Goal: Task Accomplishment & Management: Manage account settings

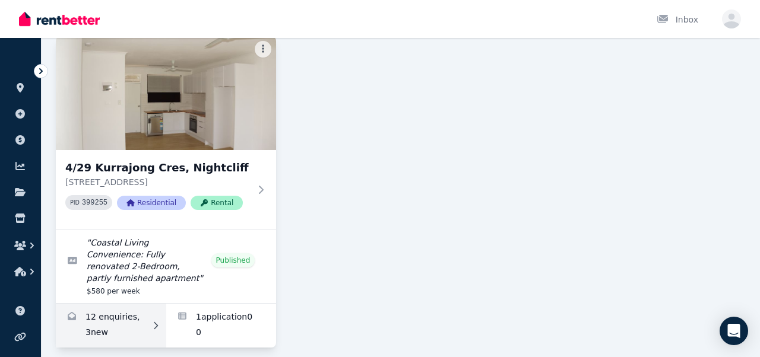
click at [136, 309] on link "Enquiries for 4/29 Kurrajong Cres, Nightcliff" at bounding box center [111, 326] width 110 height 44
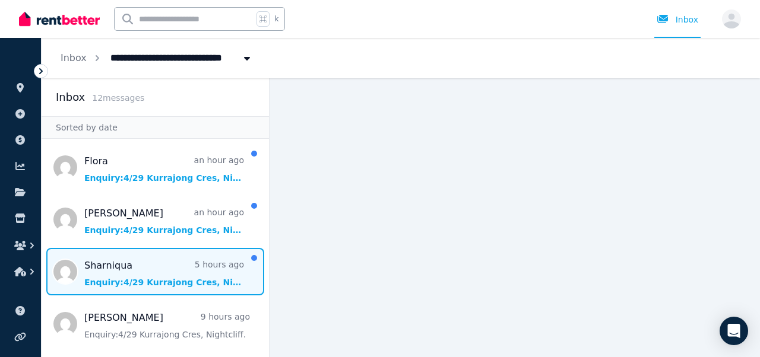
click at [141, 281] on span "Message list" at bounding box center [155, 271] width 227 height 47
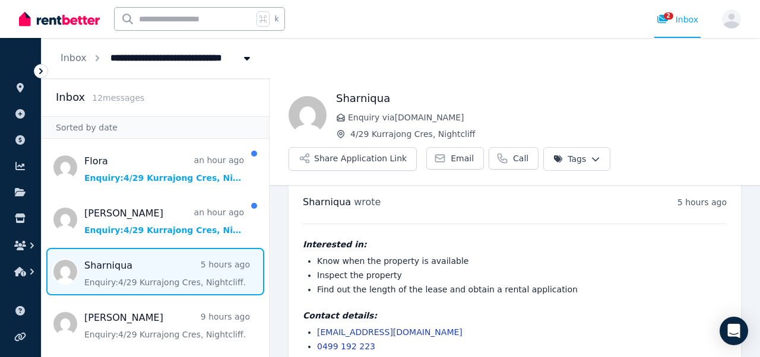
scroll to position [33, 0]
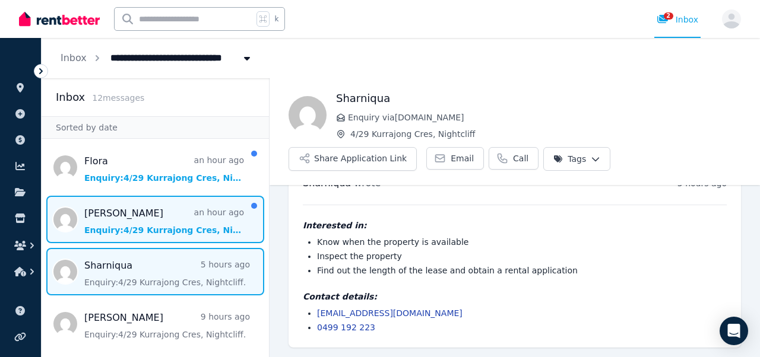
click at [171, 234] on span "Message list" at bounding box center [155, 219] width 227 height 47
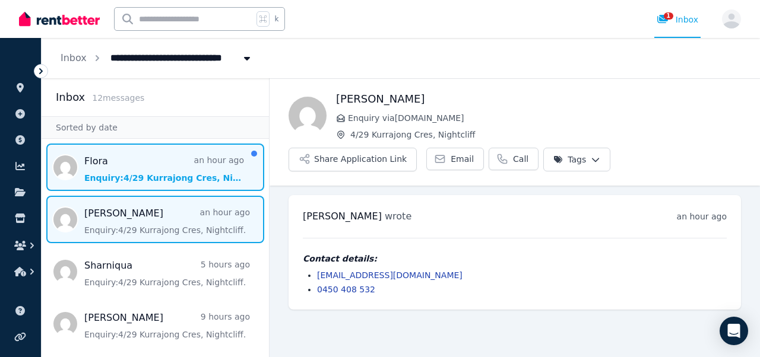
click at [153, 179] on span "Message list" at bounding box center [155, 167] width 227 height 47
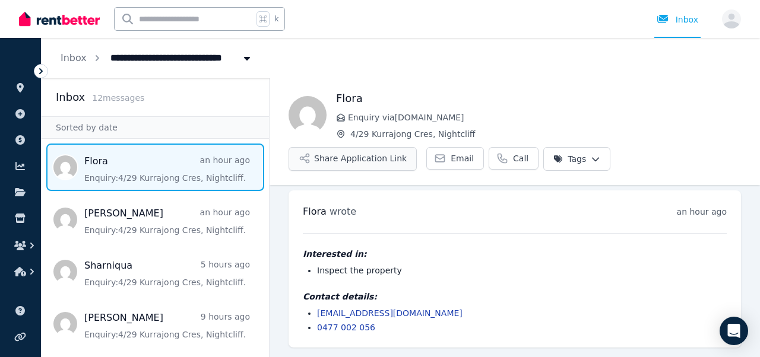
click at [381, 166] on button "Share Application Link" at bounding box center [352, 159] width 128 height 24
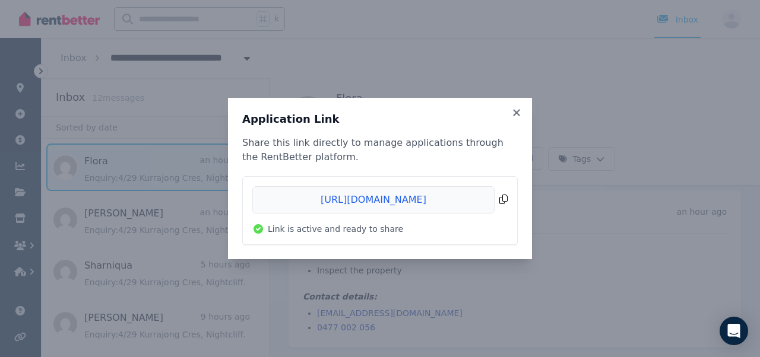
click at [502, 200] on span "Copied!" at bounding box center [379, 199] width 255 height 27
click at [505, 197] on span "Copied!" at bounding box center [379, 199] width 255 height 27
click at [516, 113] on icon at bounding box center [516, 112] width 7 height 7
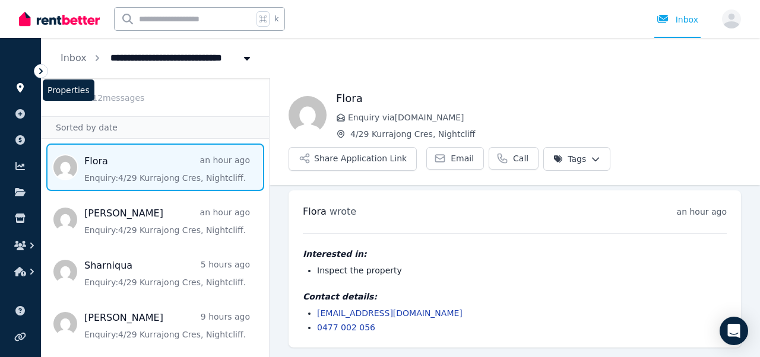
click at [15, 88] on icon at bounding box center [20, 87] width 12 height 9
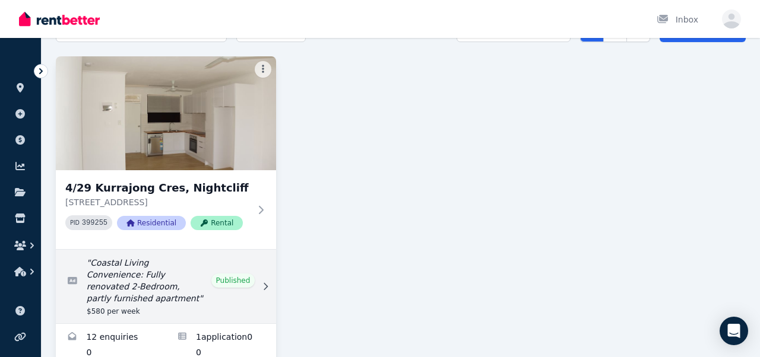
scroll to position [92, 0]
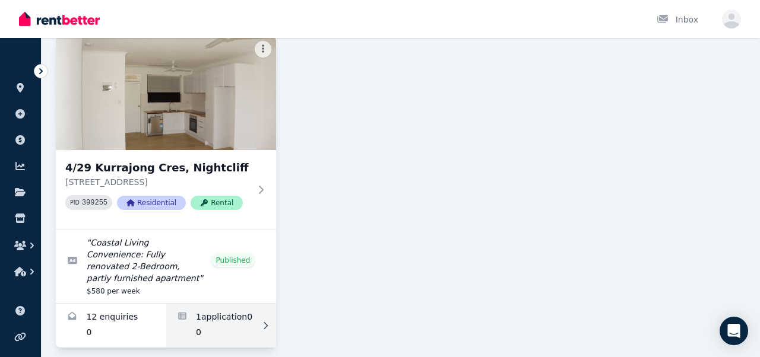
click at [199, 310] on link "Applications for 4/29 Kurrajong Cres, Nightcliff" at bounding box center [221, 326] width 110 height 44
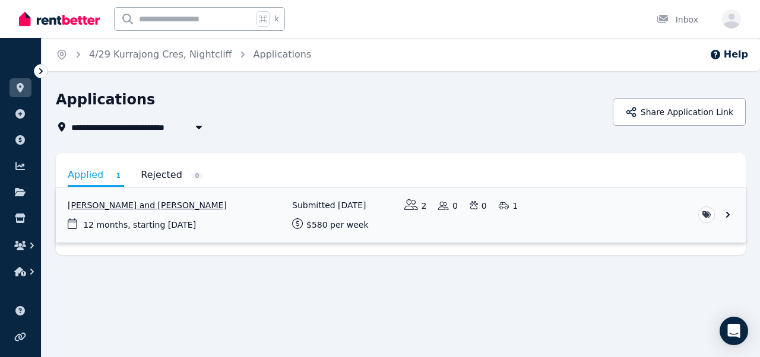
click at [230, 212] on link "View application: Alaa Qut and Aya Arafeh" at bounding box center [401, 215] width 690 height 55
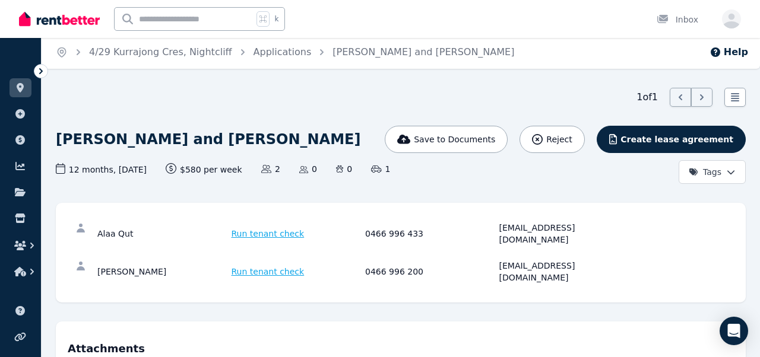
scroll to position [4, 0]
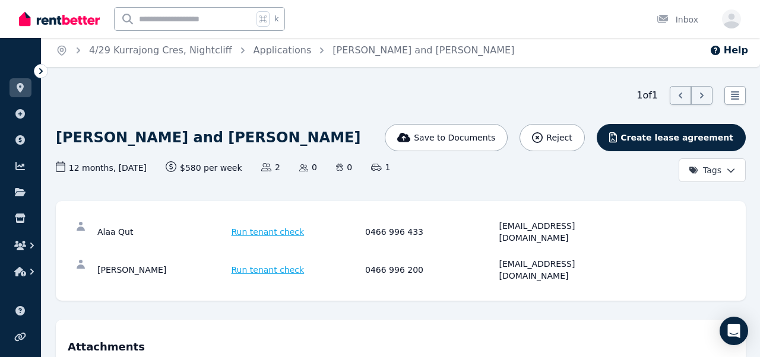
click at [268, 231] on span "Run tenant check" at bounding box center [268, 232] width 73 height 12
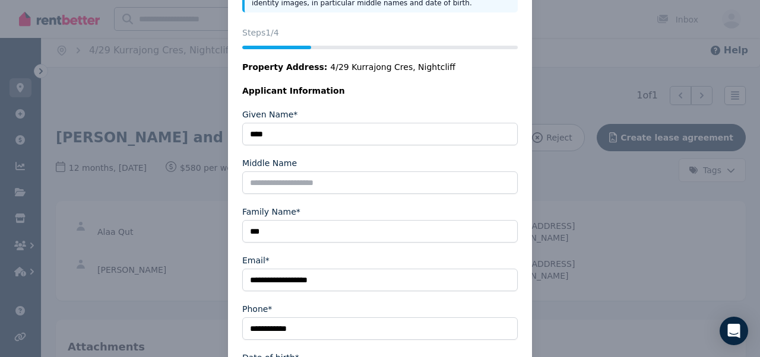
scroll to position [229, 0]
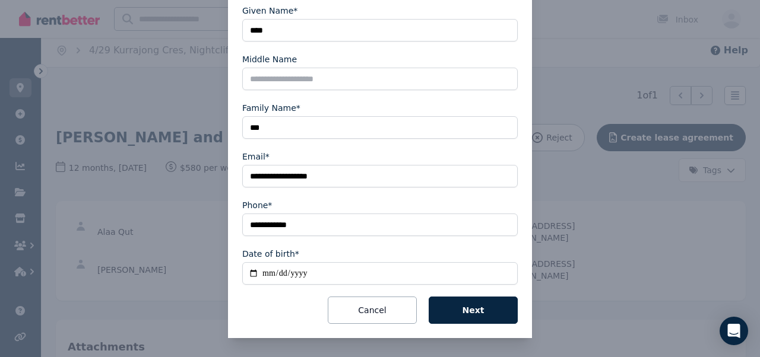
click at [267, 275] on input "Date of birth*" at bounding box center [379, 273] width 275 height 23
click at [361, 312] on button "Cancel" at bounding box center [372, 310] width 89 height 27
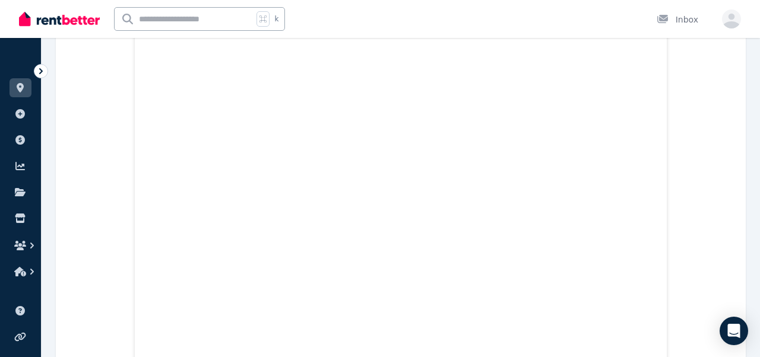
scroll to position [3577, 0]
